Goal: Find specific page/section: Find specific page/section

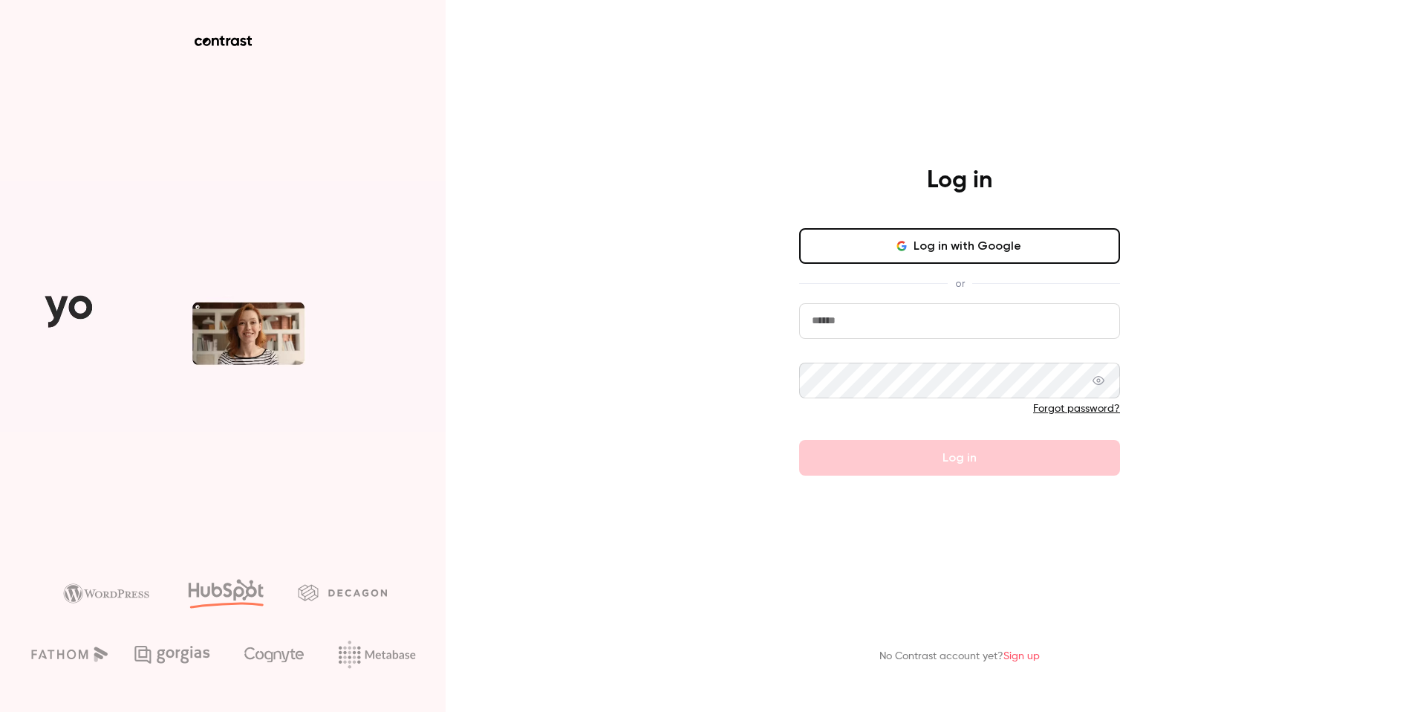
click at [876, 329] on input "email" at bounding box center [959, 321] width 321 height 36
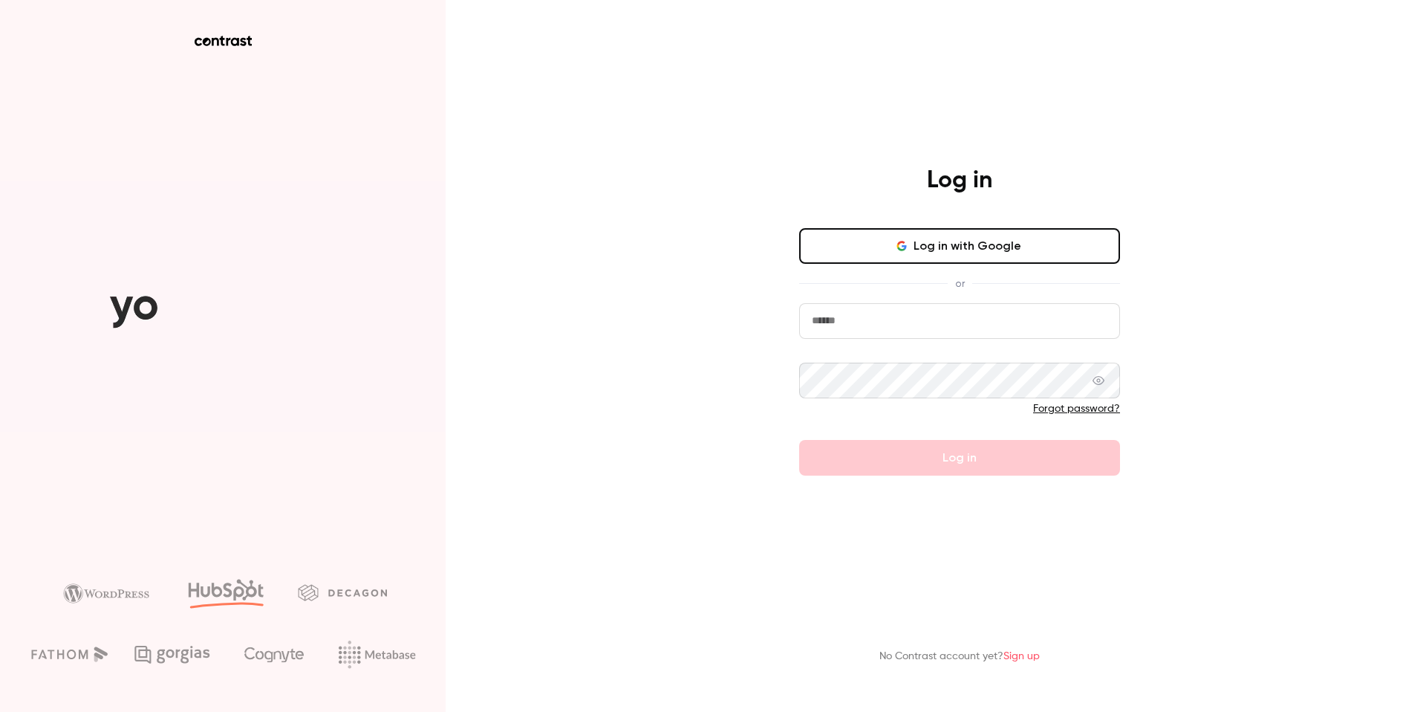
click at [0, 711] on com-1password-button at bounding box center [0, 712] width 0 height 0
type input "**********"
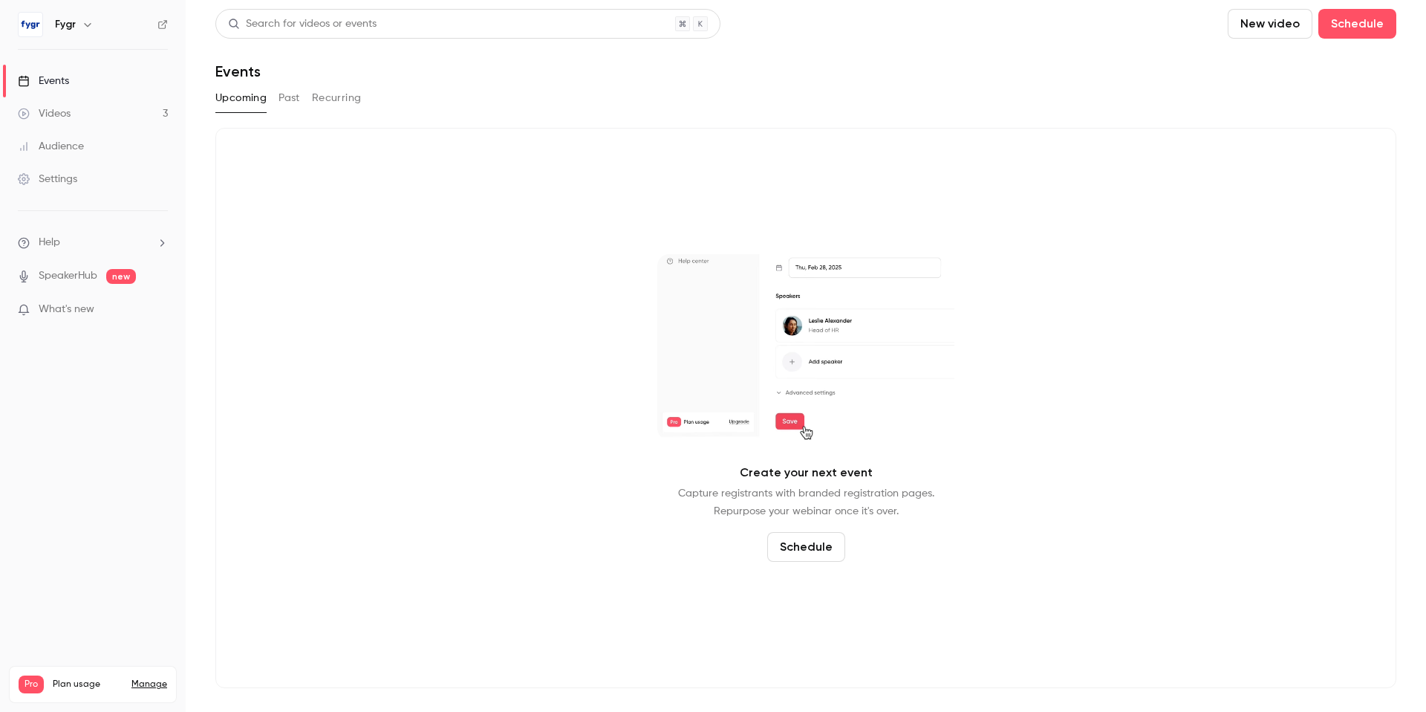
click at [46, 118] on div "Videos" at bounding box center [44, 113] width 53 height 15
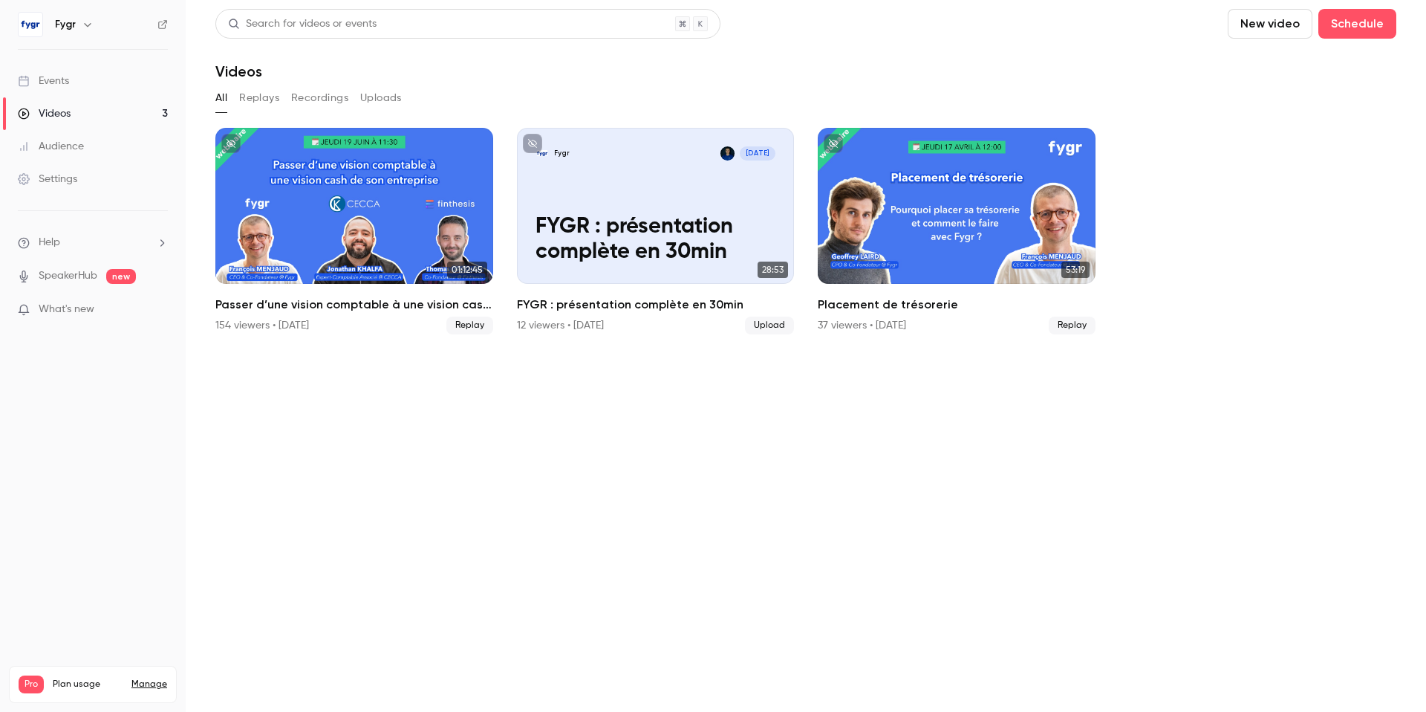
click at [57, 149] on div "Audience" at bounding box center [51, 146] width 66 height 15
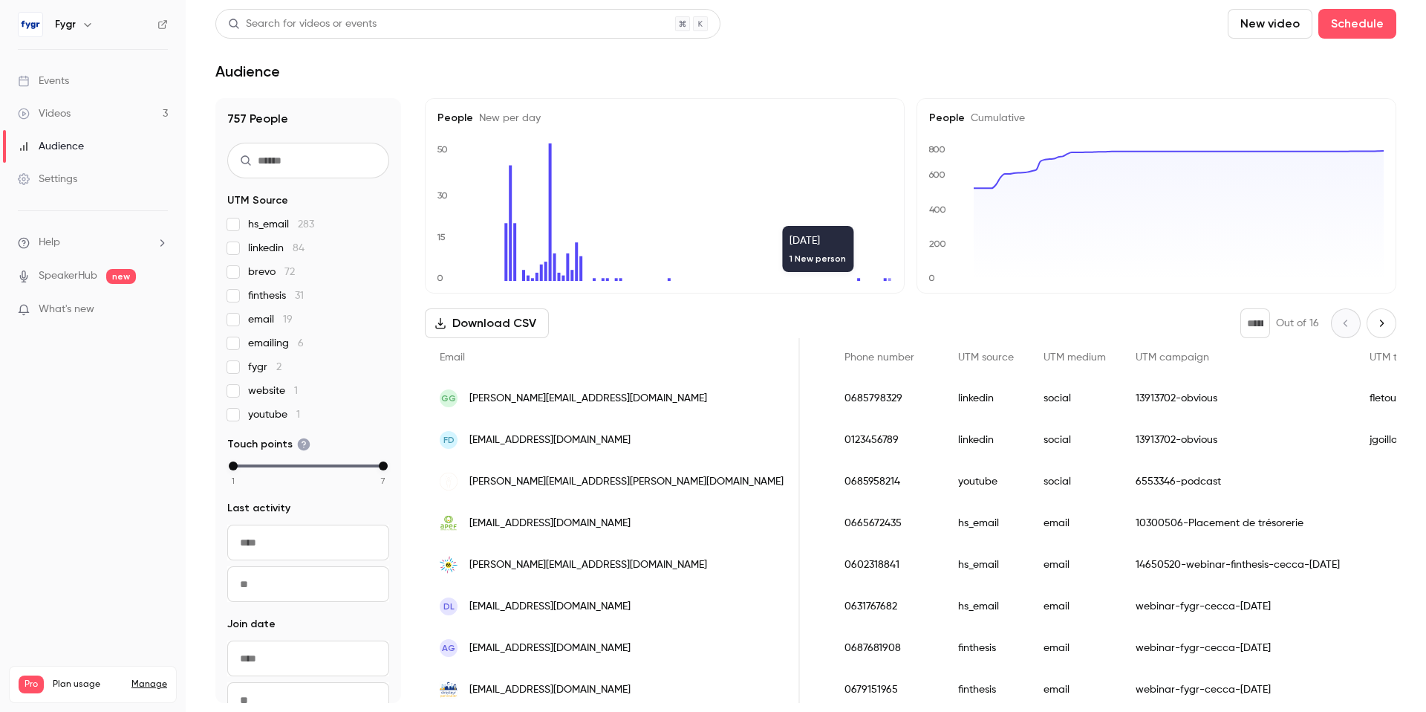
scroll to position [0, 939]
